Goal: Understand process/instructions: Learn how to perform a task or action

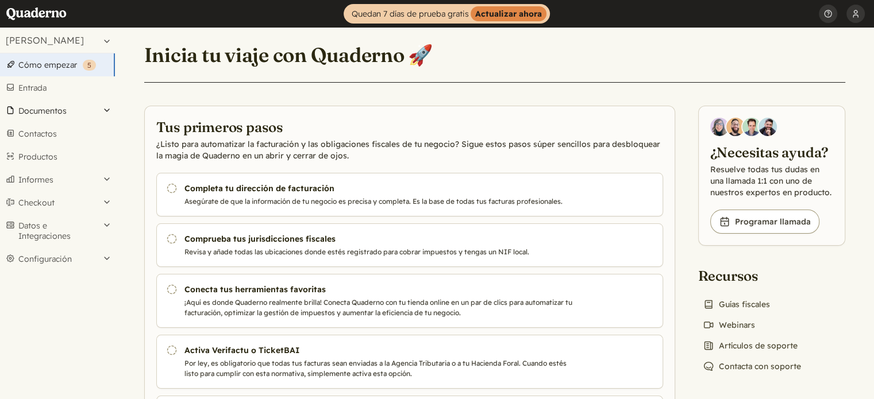
click at [110, 107] on button "Documentos" at bounding box center [57, 110] width 115 height 23
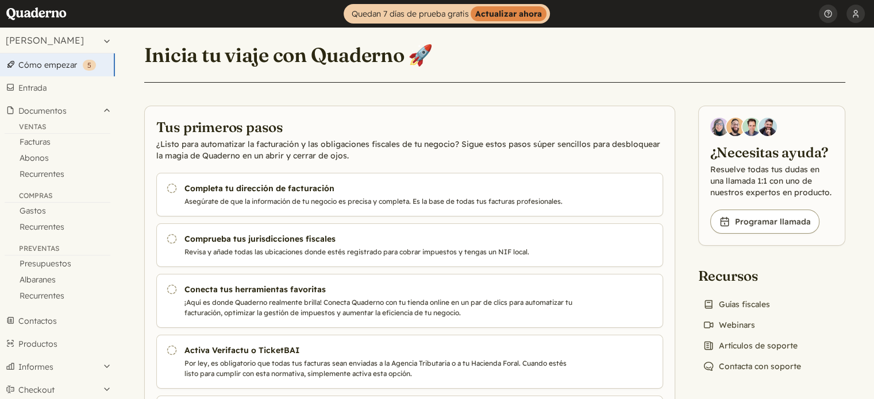
click at [159, 85] on div "Inicia tu viaje con Quaderno 🚀 Tus primeros pasos ¿Listo para automatizar la fa…" at bounding box center [494, 251] width 728 height 446
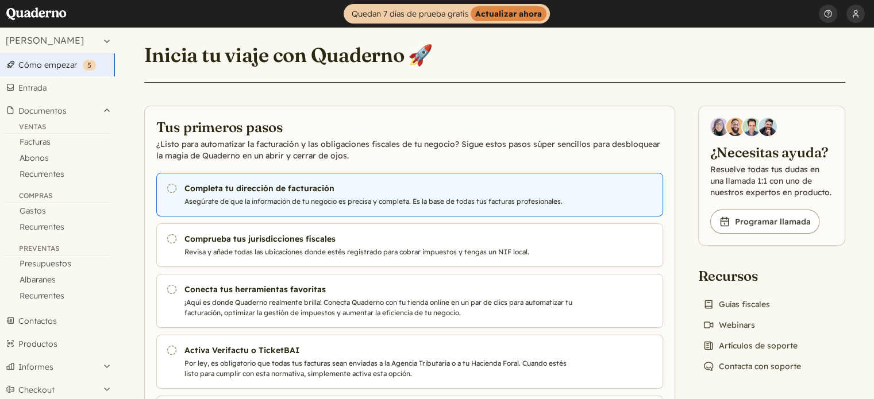
click at [171, 187] on icon "Pendiente" at bounding box center [171, 188] width 11 height 11
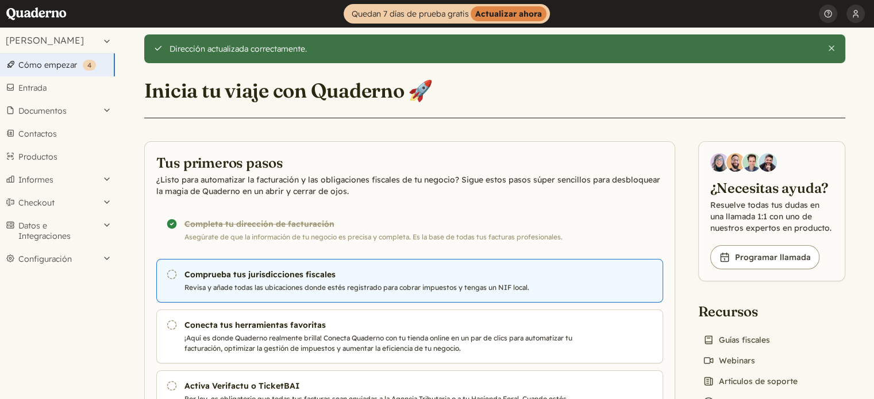
click at [171, 275] on icon "Pendiente" at bounding box center [171, 274] width 11 height 11
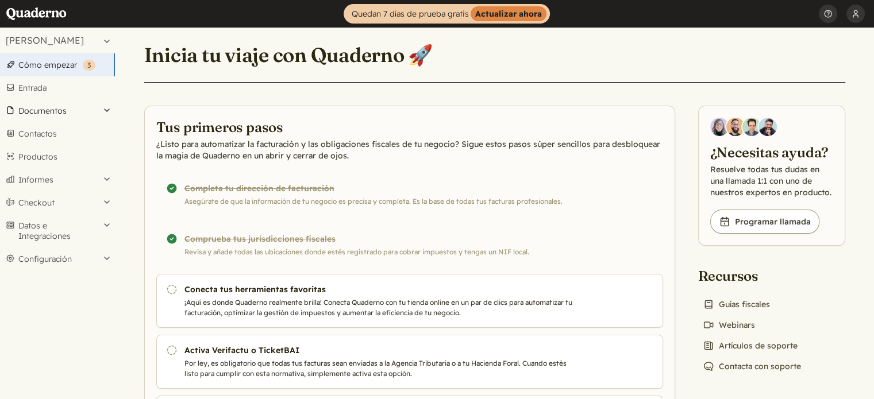
click at [35, 107] on button "Documentos" at bounding box center [57, 110] width 115 height 23
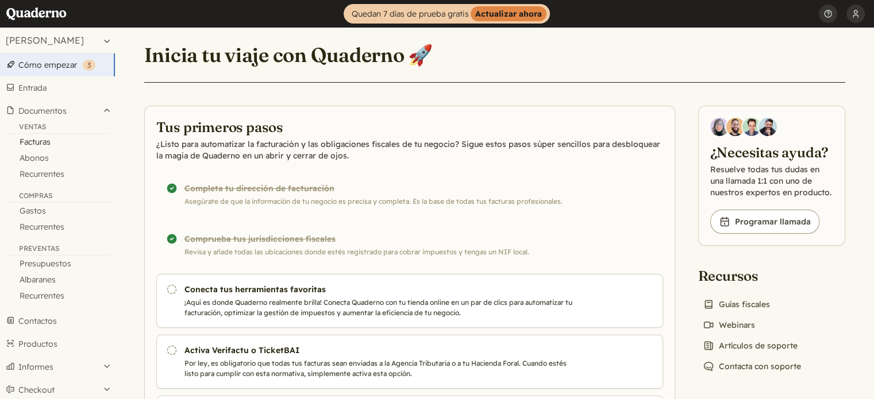
click at [34, 144] on link "Facturas" at bounding box center [57, 142] width 115 height 16
